Goal: Task Accomplishment & Management: Use online tool/utility

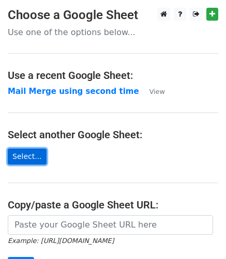
click at [25, 160] on link "Select..." at bounding box center [27, 157] width 39 height 16
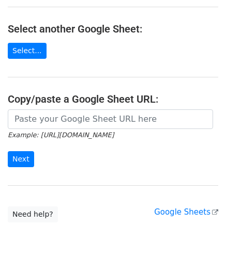
scroll to position [106, 0]
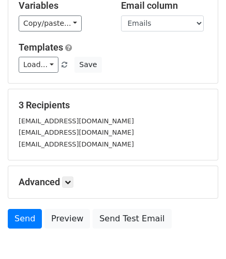
scroll to position [143, 0]
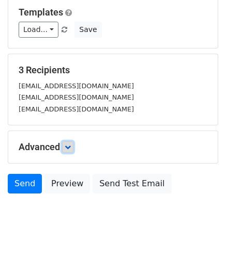
click at [66, 150] on link at bounding box center [67, 147] width 11 height 11
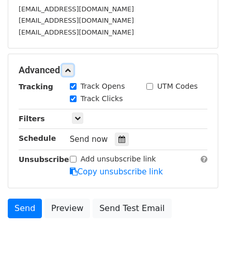
scroll to position [221, 0]
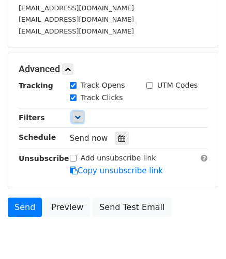
click at [77, 120] on icon at bounding box center [77, 117] width 6 height 6
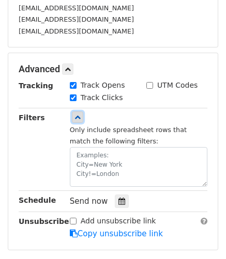
click at [77, 120] on icon at bounding box center [77, 117] width 6 height 6
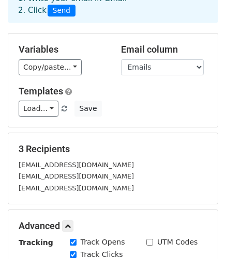
scroll to position [62, 0]
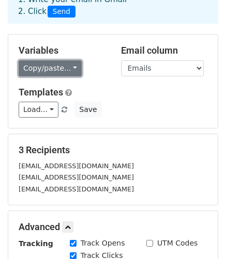
click at [69, 70] on link "Copy/paste..." at bounding box center [50, 68] width 63 height 16
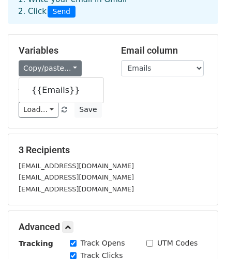
click at [154, 100] on div "Templates Load... No templates saved Save" at bounding box center [113, 103] width 204 height 32
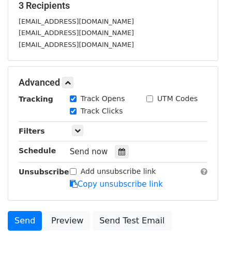
scroll to position [266, 0]
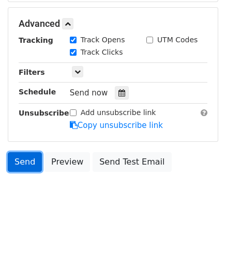
click at [29, 166] on link "Send" at bounding box center [25, 162] width 34 height 20
click at [25, 167] on link "Send" at bounding box center [25, 162] width 34 height 20
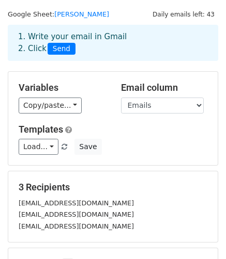
scroll to position [0, 0]
